Goal: Information Seeking & Learning: Check status

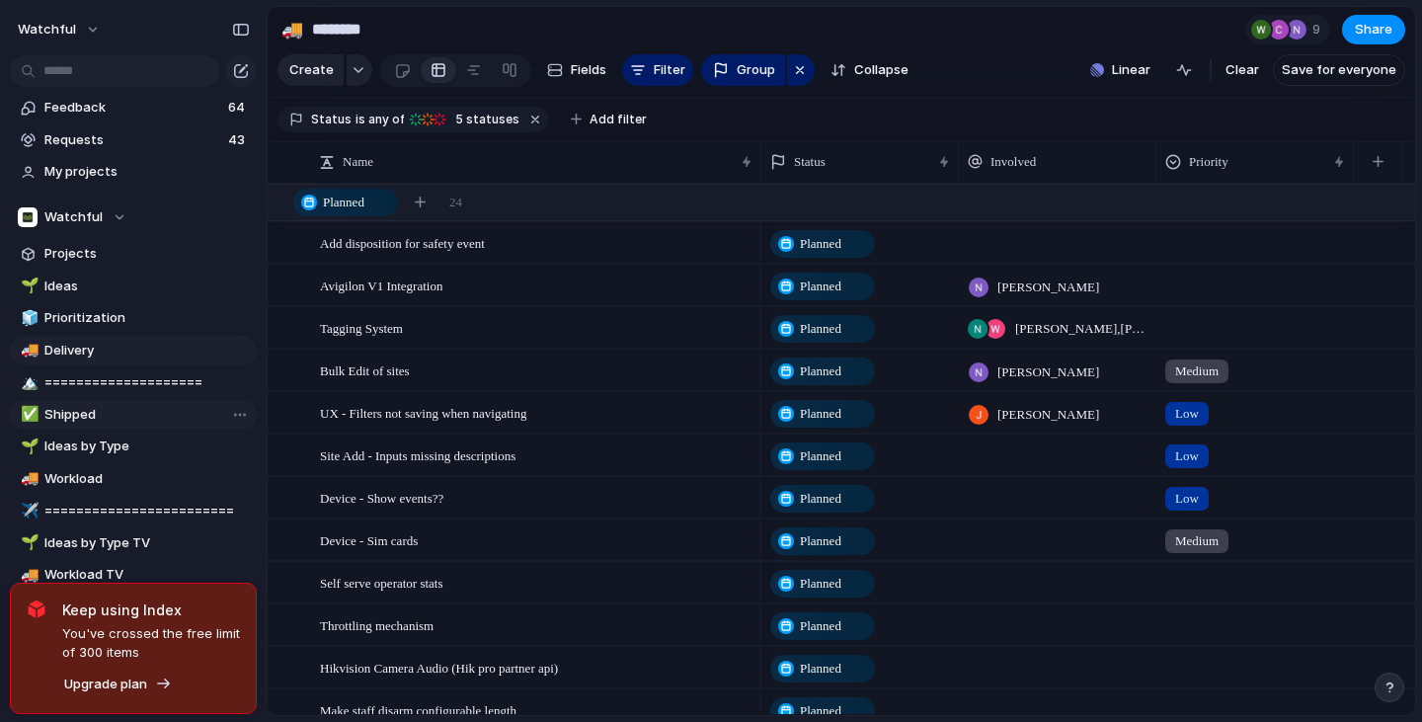
click at [60, 426] on link "✅ Shipped" at bounding box center [133, 415] width 247 height 30
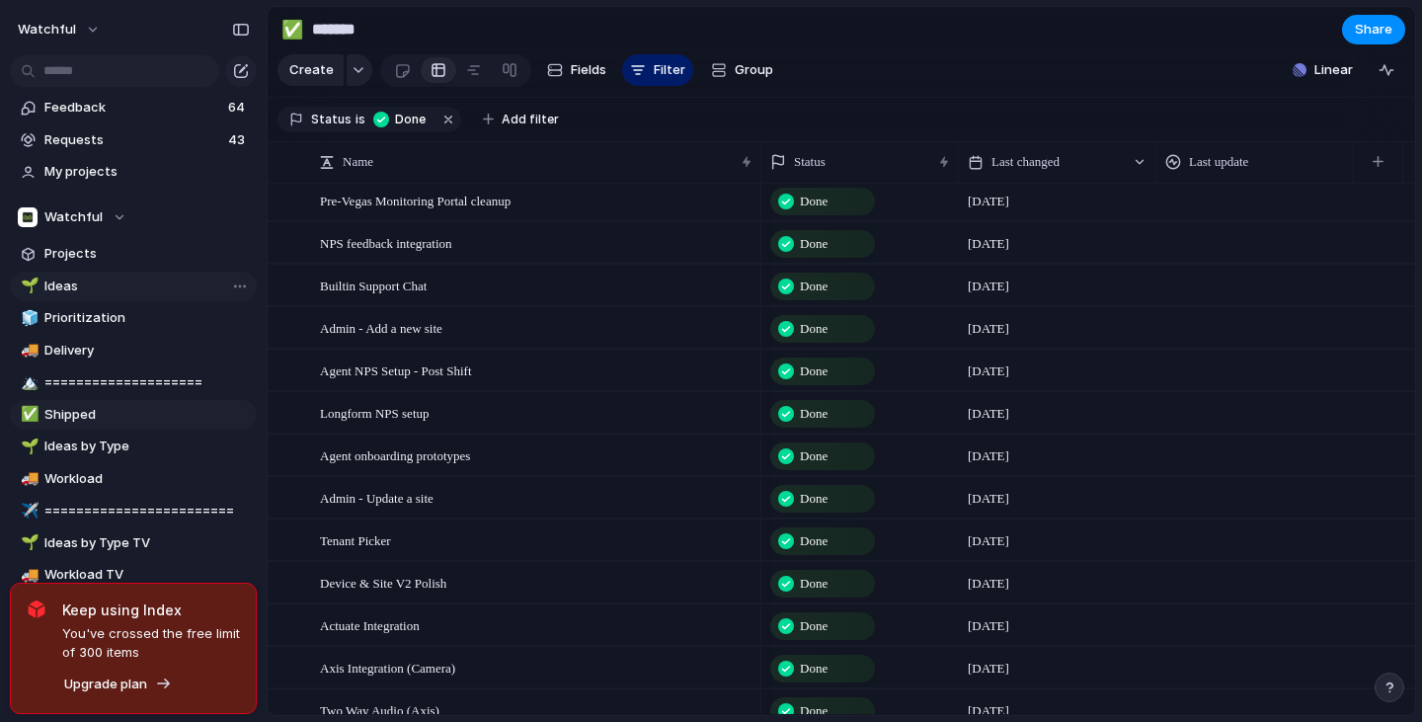
click at [76, 284] on span "Ideas" at bounding box center [146, 286] width 205 height 20
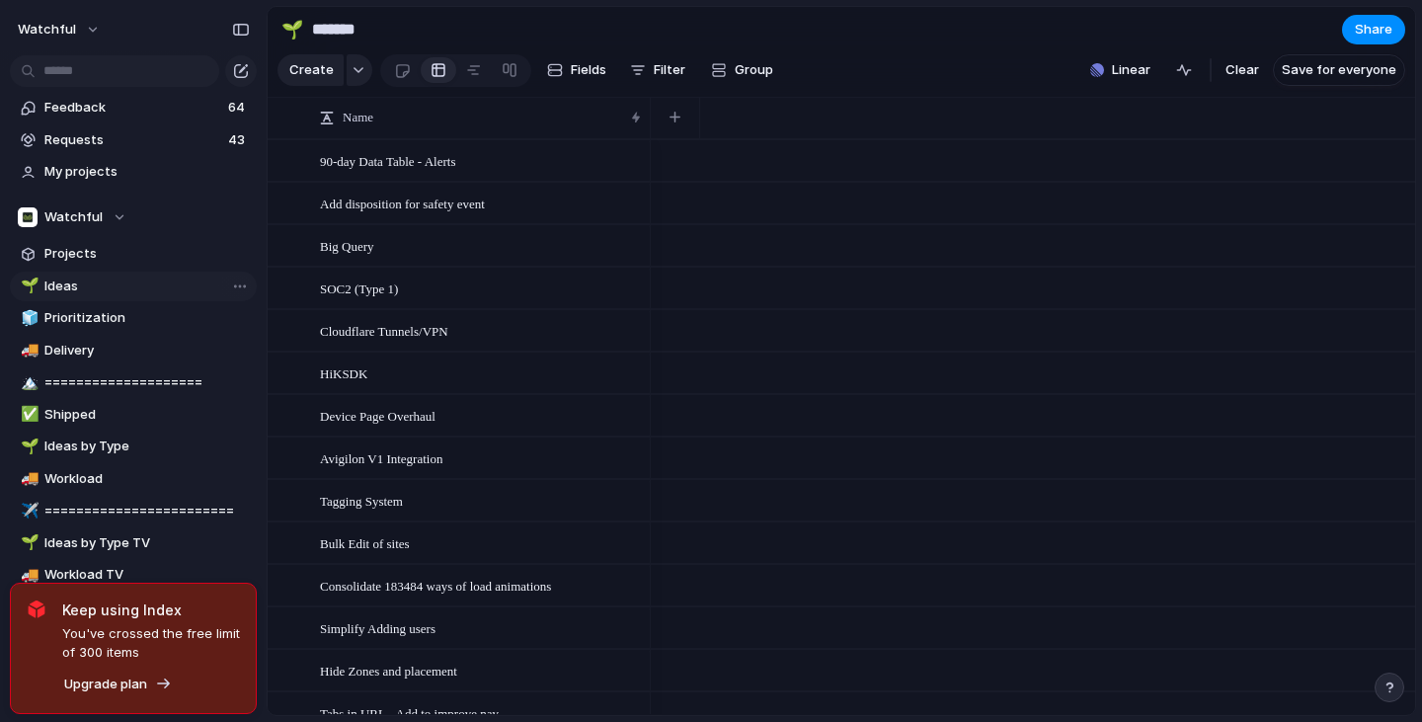
type input "*****"
click at [72, 116] on span "Feedback" at bounding box center [133, 108] width 178 height 20
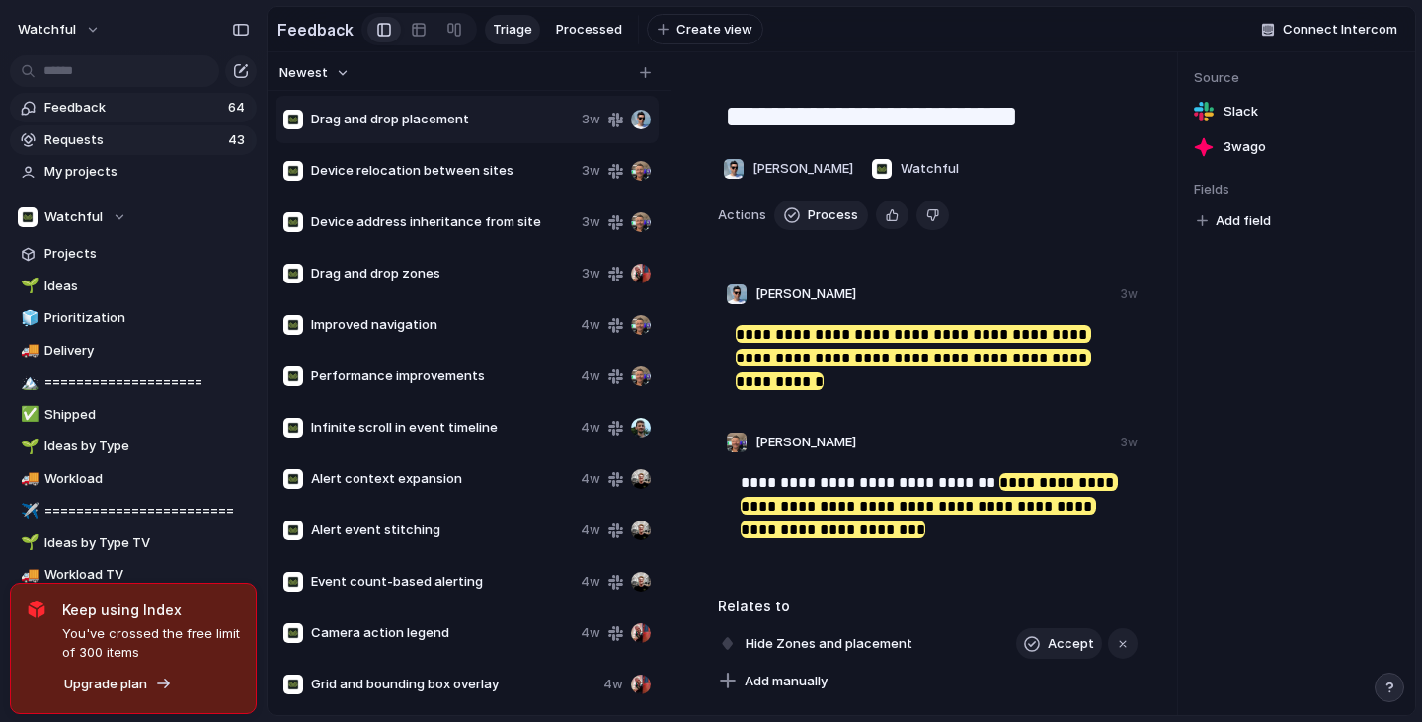
click at [72, 138] on span "Requests" at bounding box center [133, 140] width 178 height 20
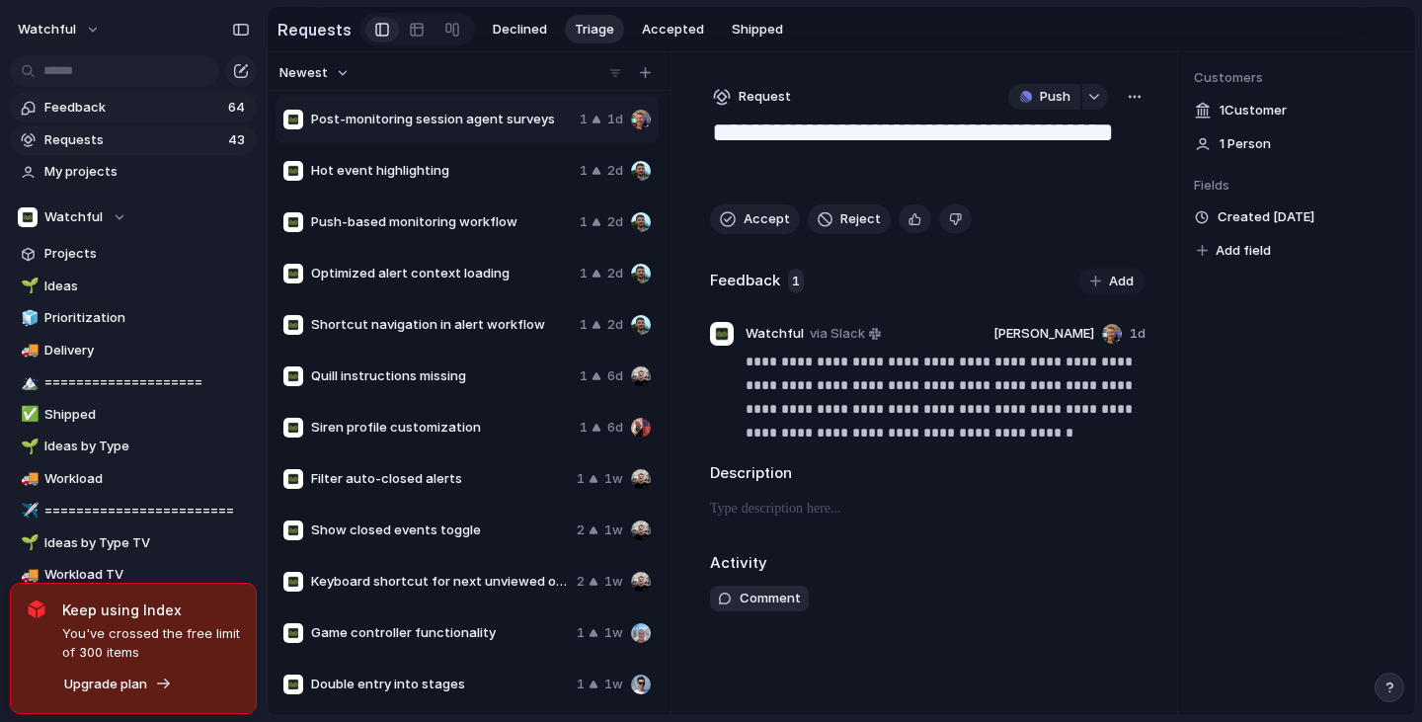
click at [73, 107] on span "Feedback" at bounding box center [133, 108] width 178 height 20
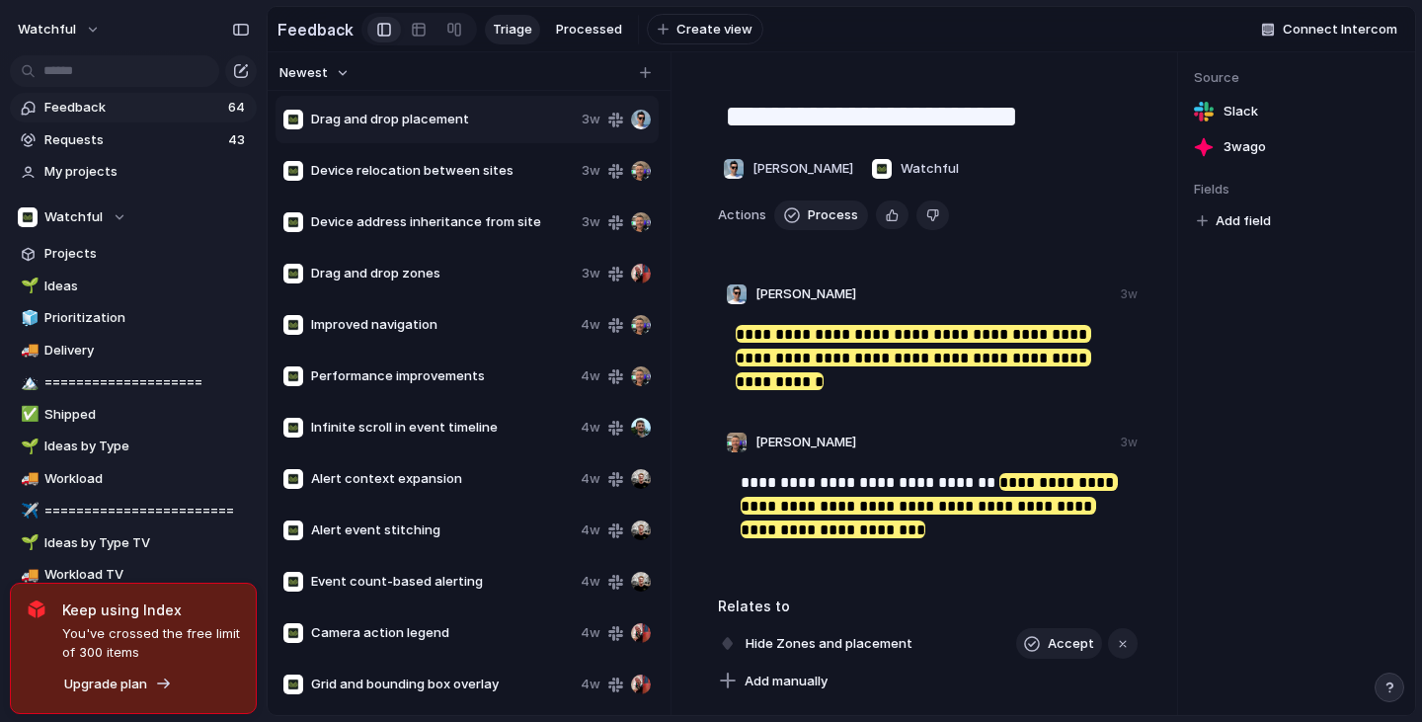
click at [392, 129] on span "Drag and drop placement" at bounding box center [442, 120] width 263 height 20
click at [438, 129] on span "Drag and drop placement" at bounding box center [442, 120] width 263 height 20
click at [433, 168] on div "Device relocation between sites 3w" at bounding box center [466, 170] width 383 height 47
type textarea "**********"
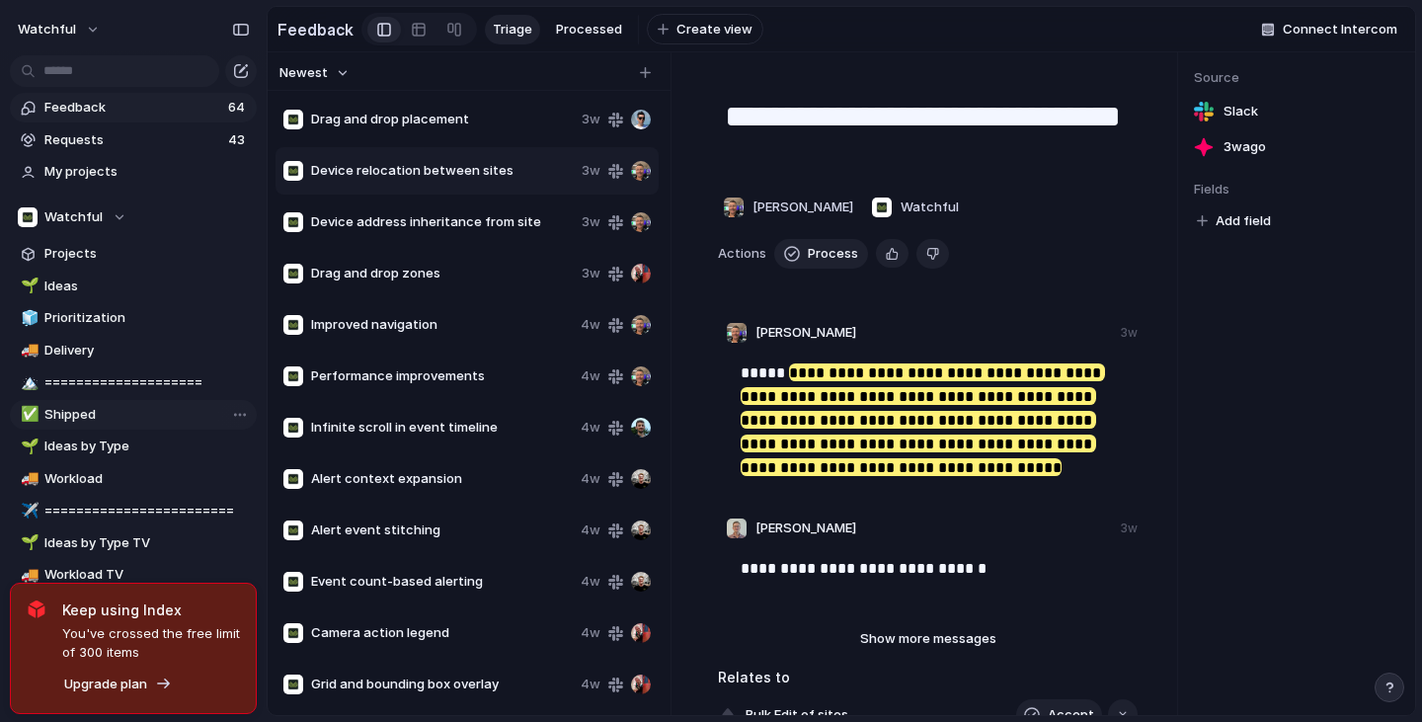
scroll to position [92, 0]
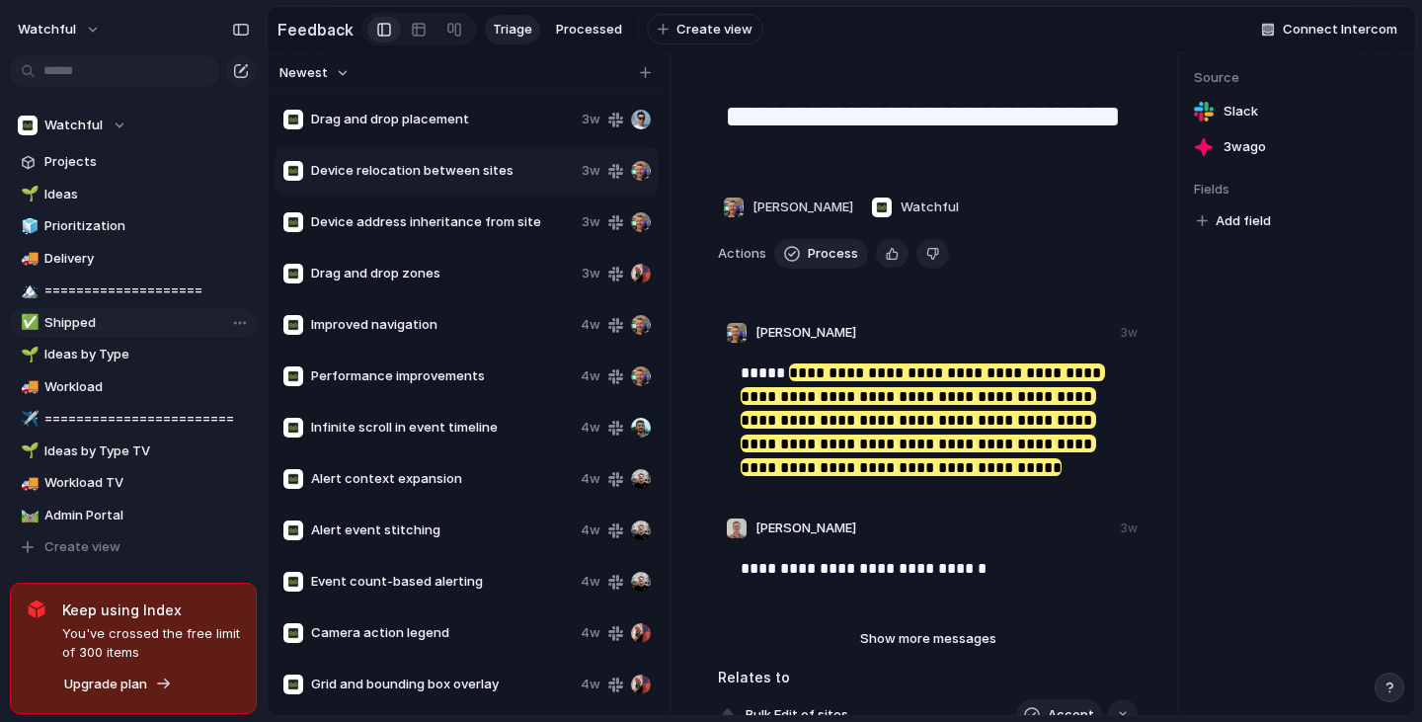
click at [94, 325] on span "Shipped" at bounding box center [146, 323] width 205 height 20
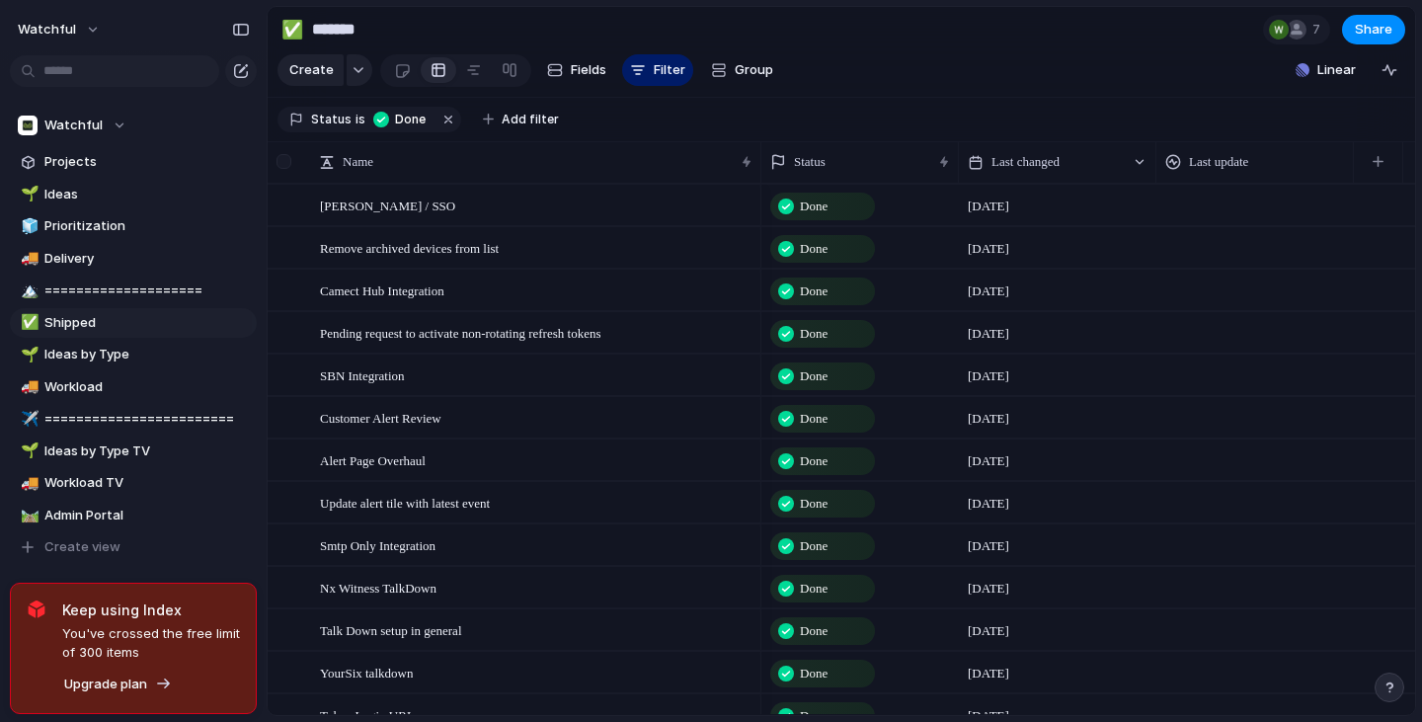
click at [292, 175] on div at bounding box center [286, 161] width 37 height 41
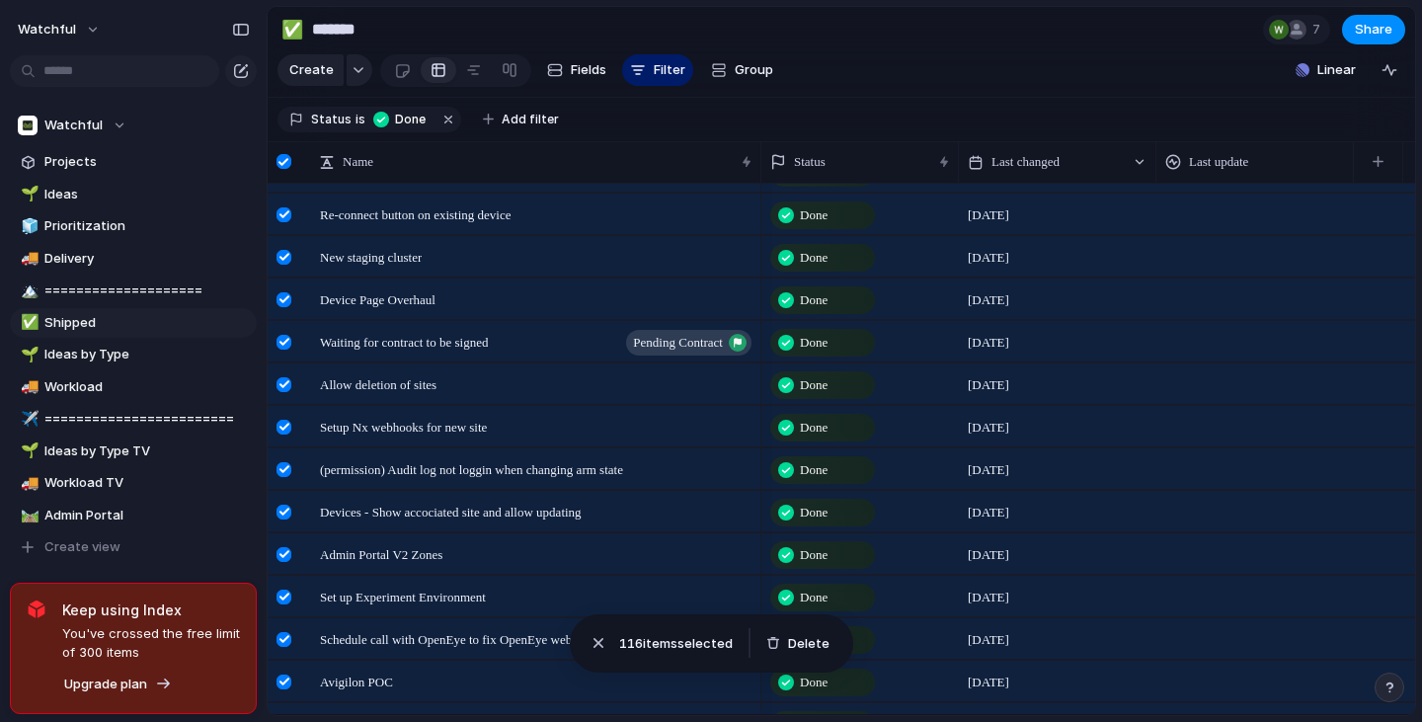
scroll to position [756, 0]
click at [797, 632] on button "Delete" at bounding box center [797, 644] width 79 height 28
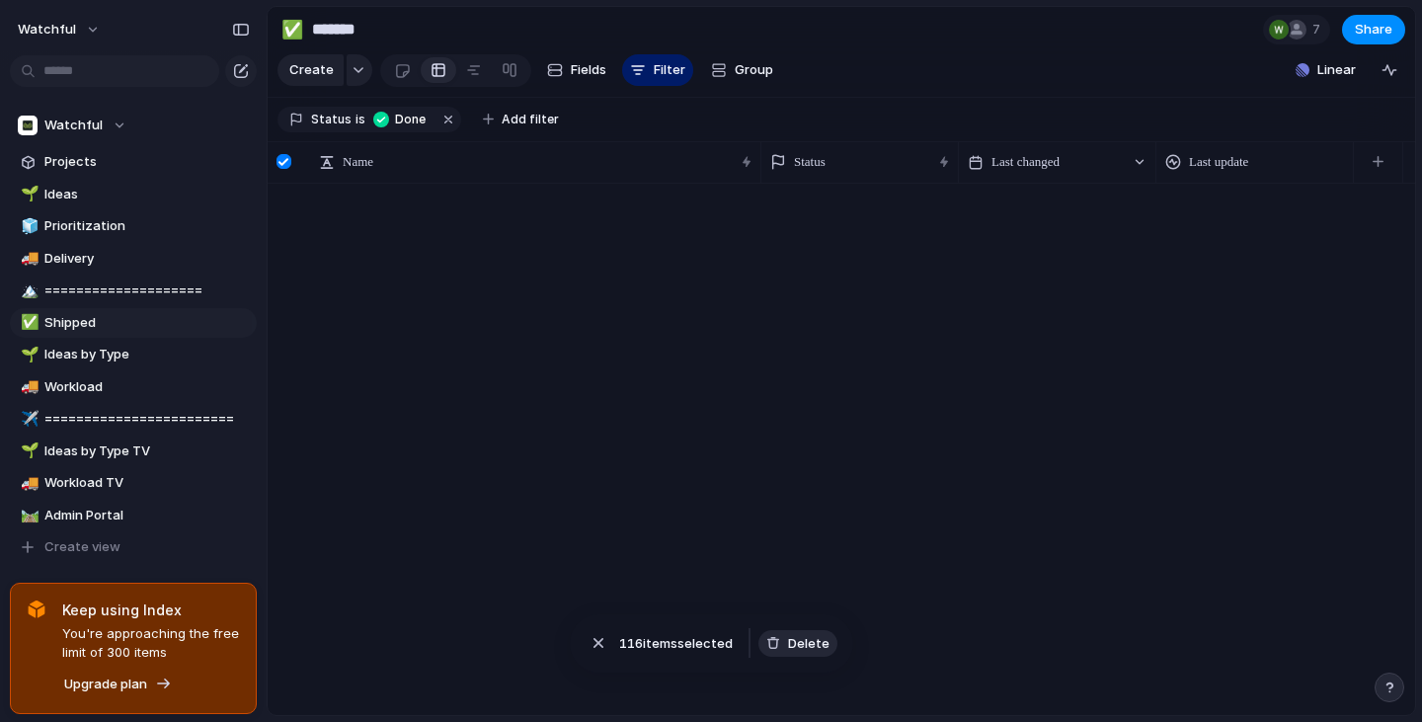
scroll to position [0, 0]
click at [593, 482] on div "Create" at bounding box center [841, 449] width 1147 height 531
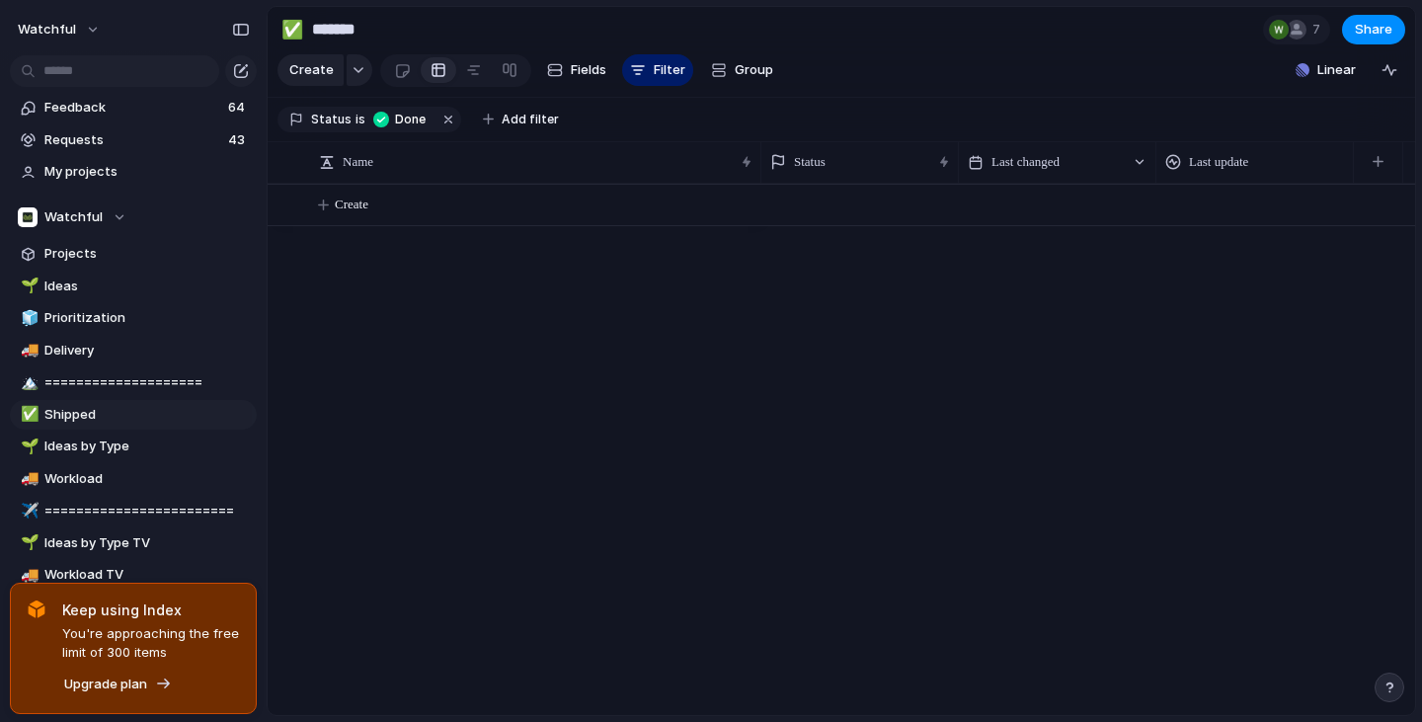
click at [681, 463] on div "Create" at bounding box center [841, 449] width 1147 height 531
click at [846, 453] on div at bounding box center [1088, 449] width 654 height 531
click at [70, 98] on span "Feedback" at bounding box center [133, 108] width 178 height 20
